Goal: Information Seeking & Learning: Compare options

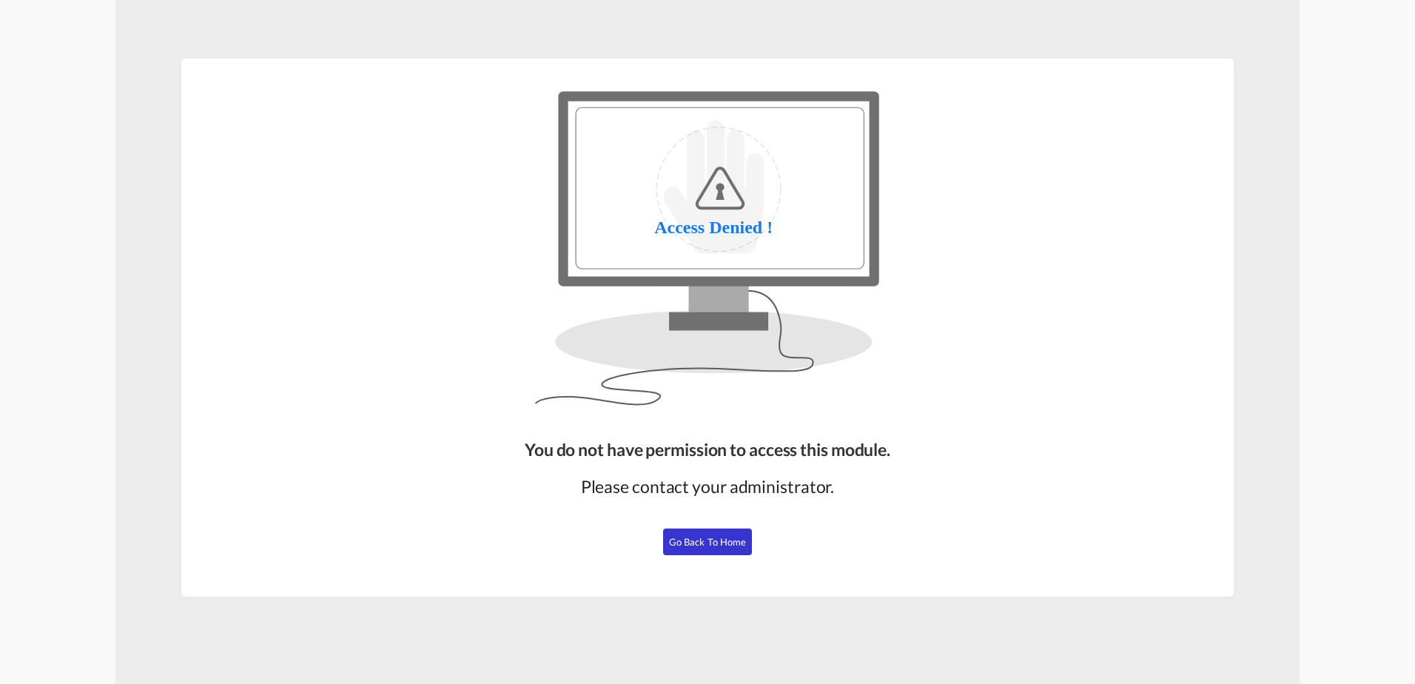
click at [715, 540] on span "Go Back to Home" at bounding box center [708, 542] width 78 height 12
drag, startPoint x: 667, startPoint y: 532, endPoint x: 685, endPoint y: 535, distance: 18.0
click at [679, 533] on button "Go Back to Home" at bounding box center [707, 541] width 89 height 27
